Goal: Check status: Check status

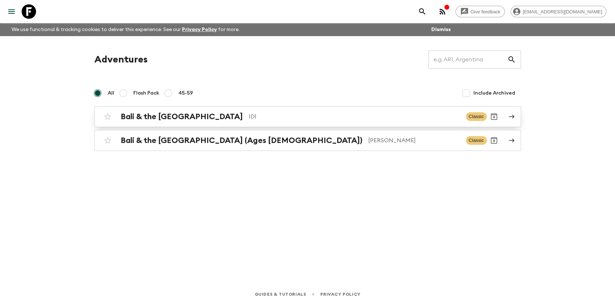
click at [199, 114] on div "Bali & the [GEOGRAPHIC_DATA] ID1" at bounding box center [291, 116] width 340 height 9
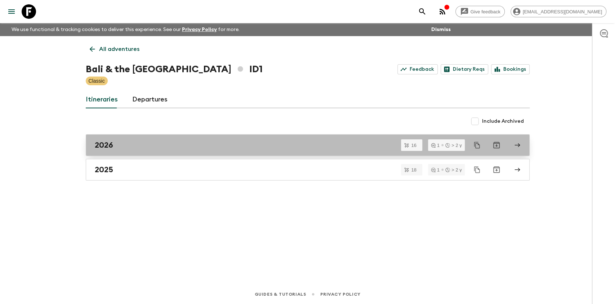
click at [110, 145] on h2 "2026" at bounding box center [104, 144] width 18 height 9
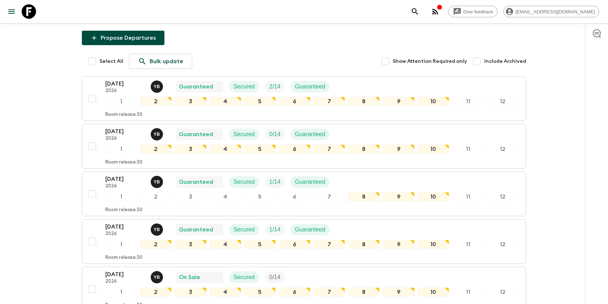
scroll to position [78, 0]
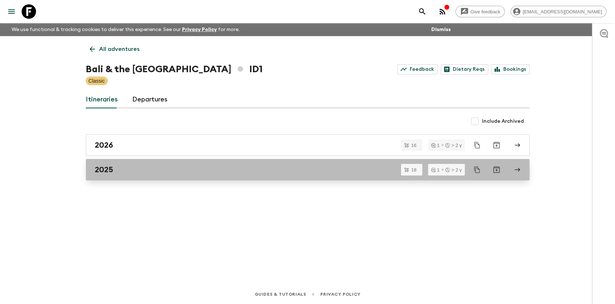
click at [110, 176] on link "2025" at bounding box center [308, 170] width 444 height 22
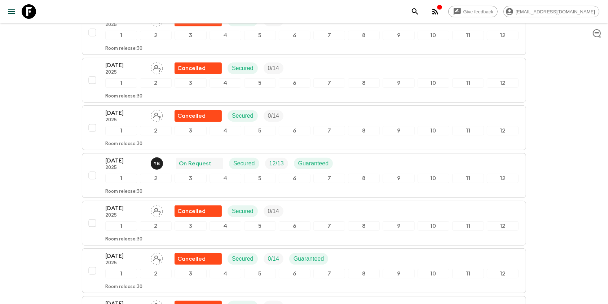
scroll to position [192, 0]
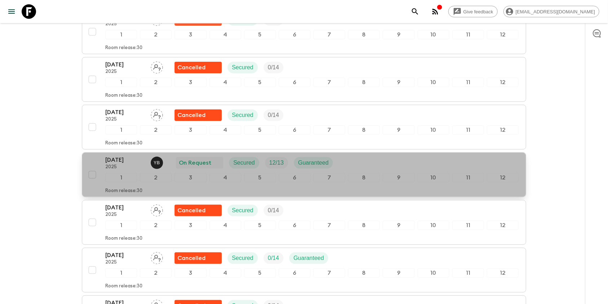
click at [133, 156] on p "[DATE]" at bounding box center [125, 159] width 40 height 9
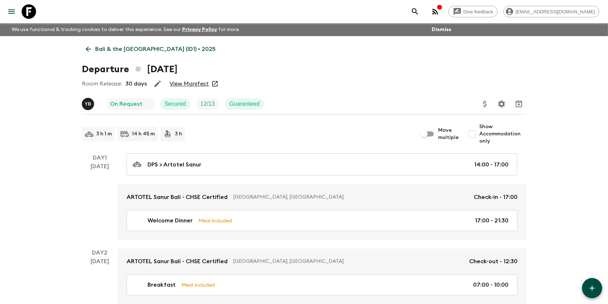
click at [189, 83] on link "View Manifest" at bounding box center [188, 83] width 39 height 7
